Goal: Task Accomplishment & Management: Use online tool/utility

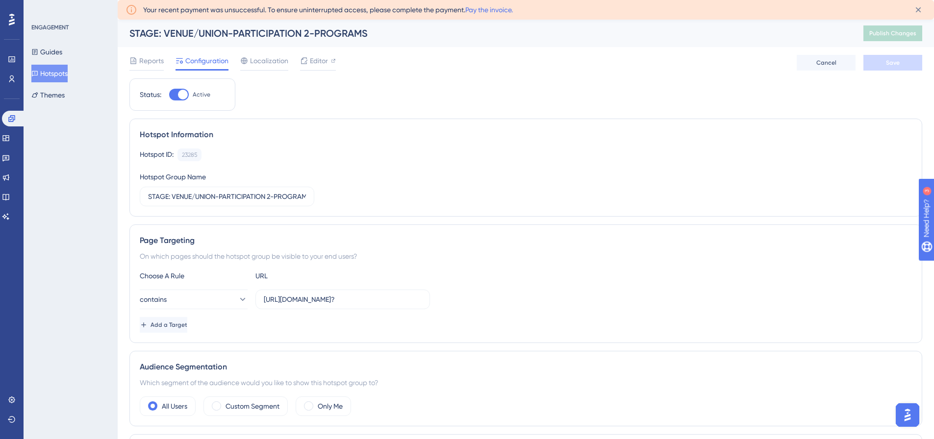
click at [49, 74] on button "Hotspots" at bounding box center [49, 74] width 36 height 18
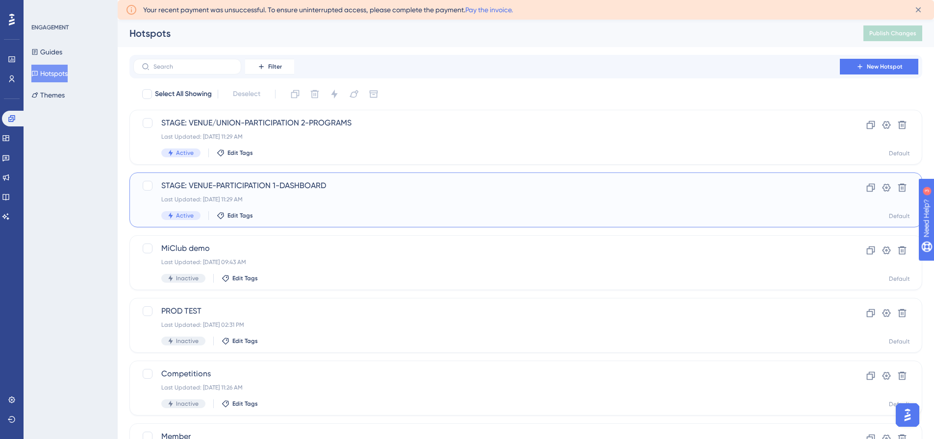
click at [302, 188] on span "STAGE: VENUE-PARTICIPATION 1-DASHBOARD" at bounding box center [486, 186] width 650 height 12
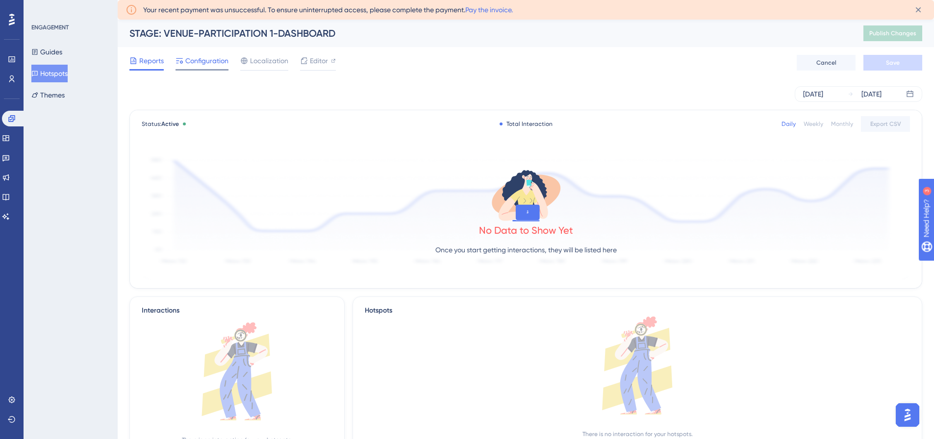
click at [199, 60] on span "Configuration" at bounding box center [206, 61] width 43 height 12
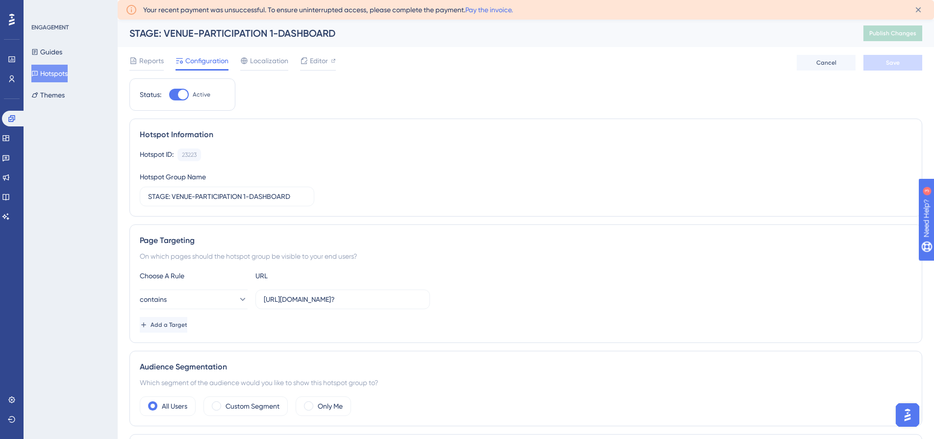
scroll to position [49, 0]
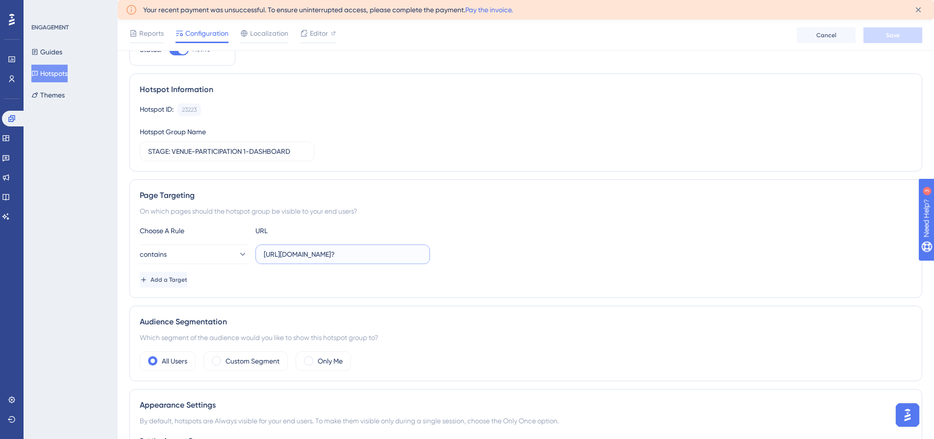
click at [316, 252] on input "[URL][DOMAIN_NAME]?" at bounding box center [343, 254] width 158 height 11
